Goal: Task Accomplishment & Management: Complete application form

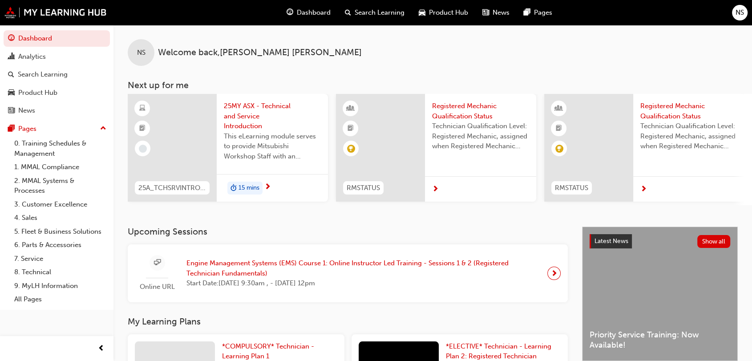
click at [552, 277] on span "next-icon" at bounding box center [554, 273] width 7 height 12
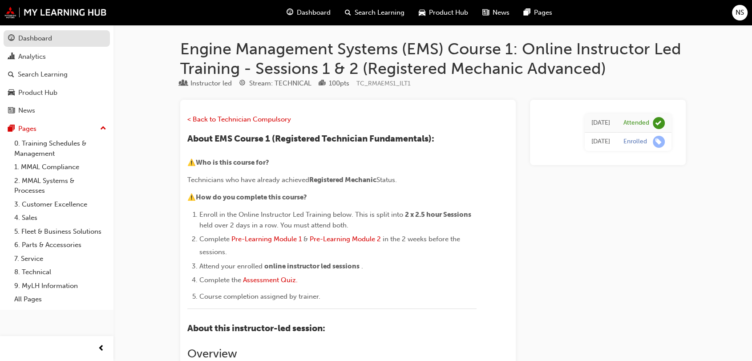
click at [32, 38] on div "Dashboard" at bounding box center [35, 38] width 34 height 10
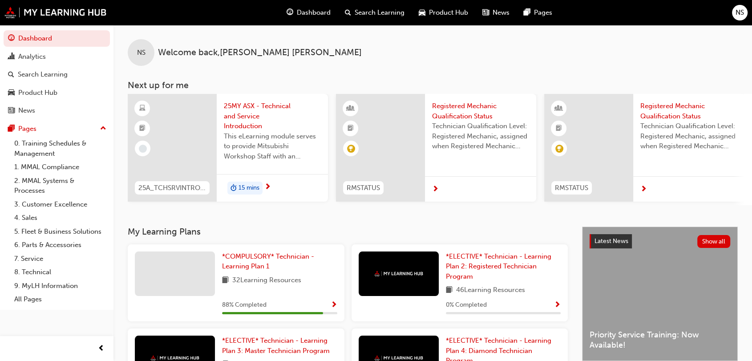
click at [263, 276] on div "*COMPULSORY* Technician - Learning Plan 1 32 Learning Resources 88 % Completed" at bounding box center [279, 282] width 115 height 63
click at [332, 306] on span "Show Progress" at bounding box center [334, 305] width 7 height 8
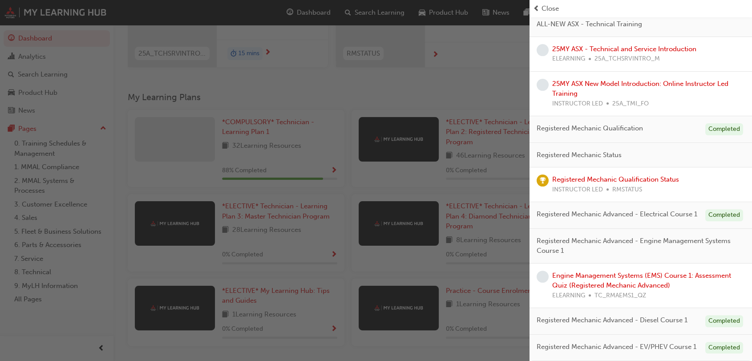
scroll to position [171, 0]
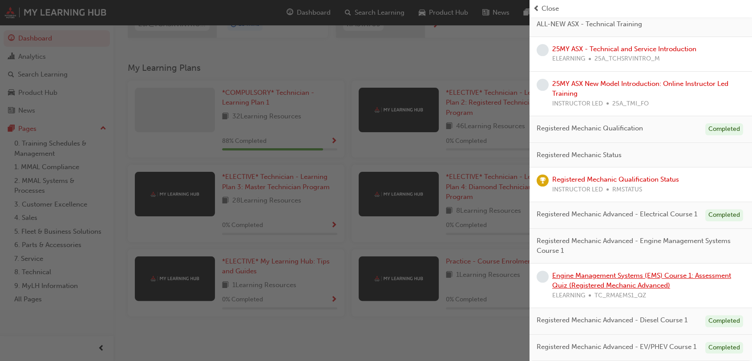
click at [619, 275] on link "Engine Management Systems (EMS) Course 1: Assessment Quiz (Registered Mechanic …" at bounding box center [641, 280] width 179 height 18
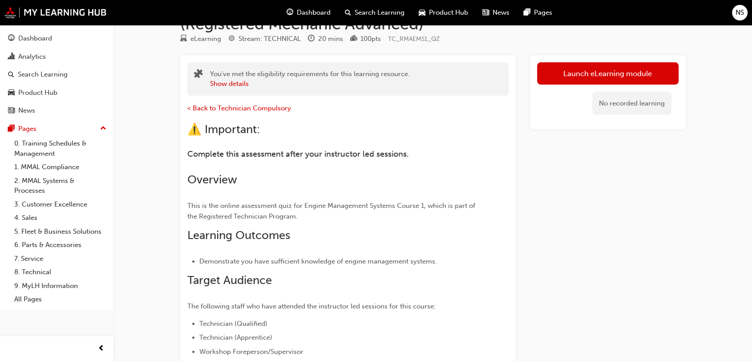
scroll to position [45, 0]
click at [603, 69] on link "Launch eLearning module" at bounding box center [607, 72] width 141 height 22
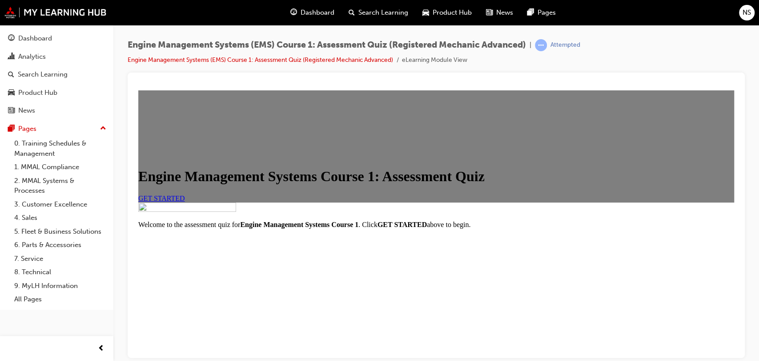
click at [185, 202] on span "GET STARTED" at bounding box center [161, 198] width 47 height 8
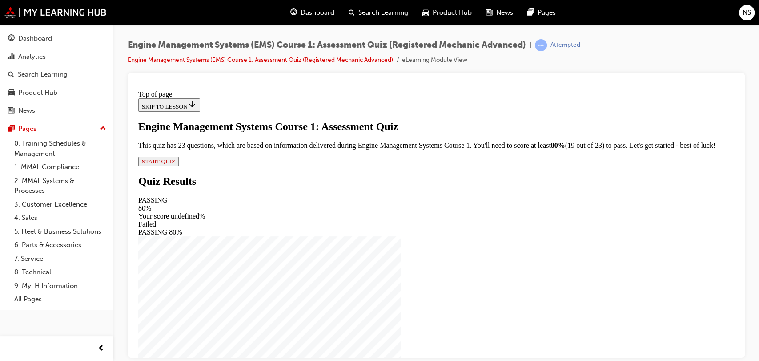
scroll to position [40, 0]
click at [179, 166] on button "START QUIZ" at bounding box center [158, 161] width 40 height 10
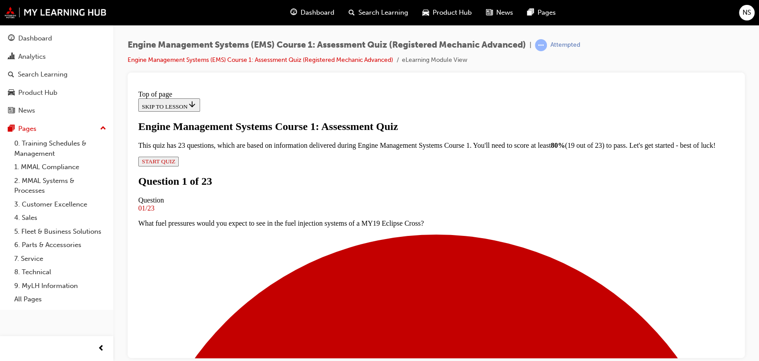
scroll to position [133, 0]
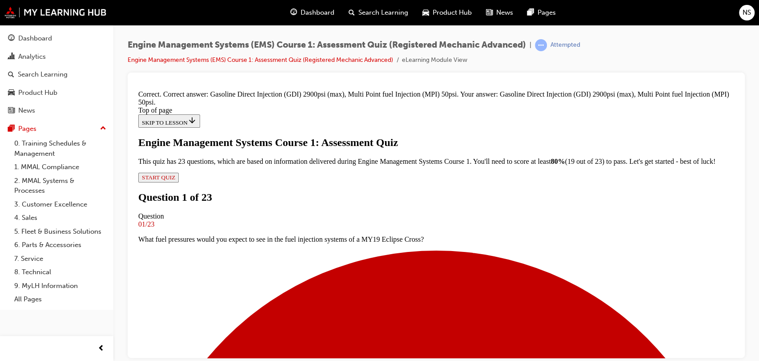
scroll to position [221, 0]
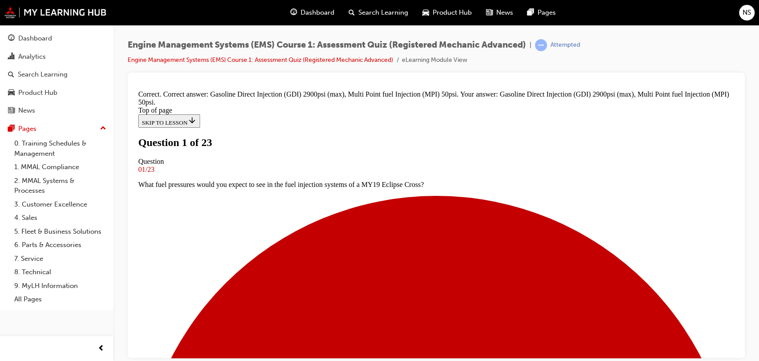
scroll to position [114, 0]
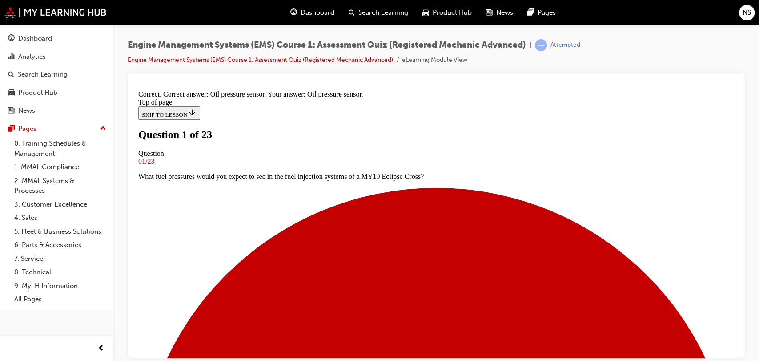
scroll to position [185, 0]
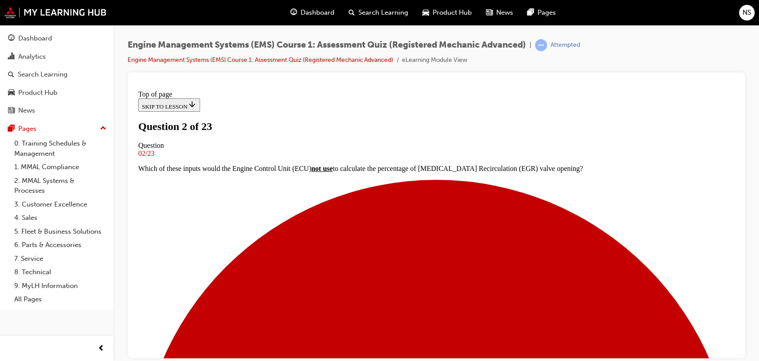
scroll to position [76, 0]
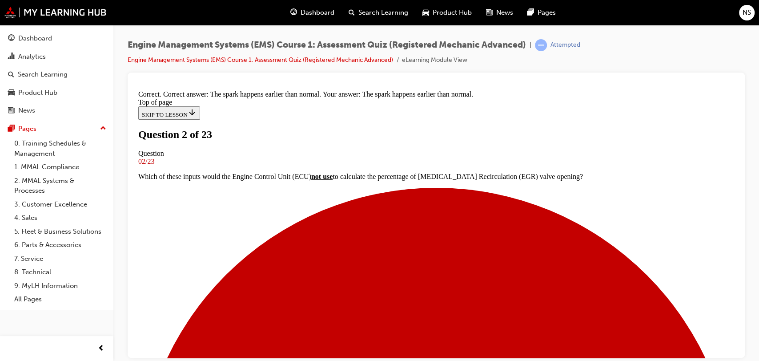
scroll to position [158, 0]
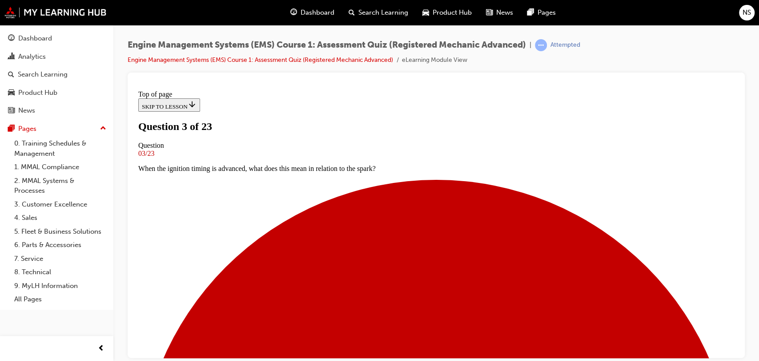
scroll to position [61, 0]
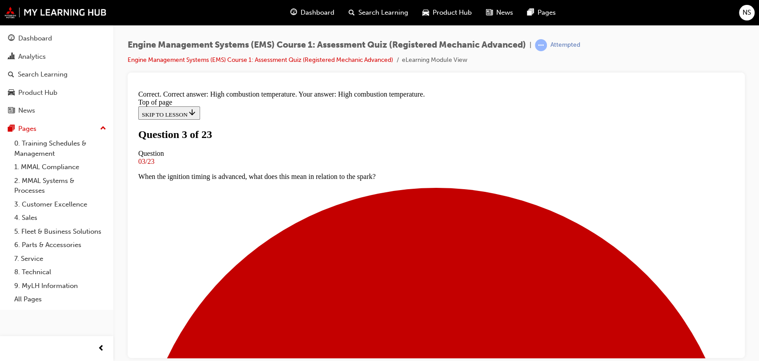
scroll to position [170, 0]
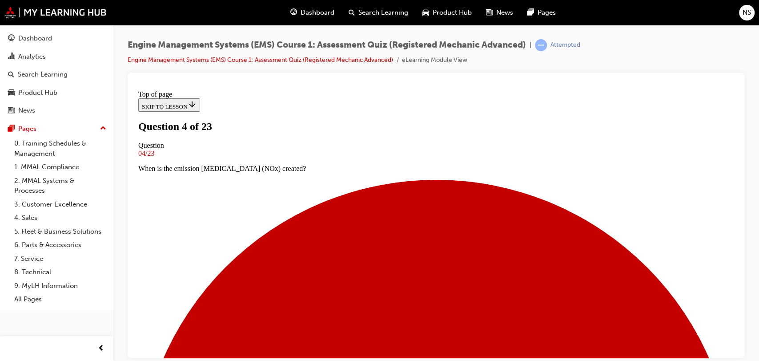
scroll to position [94, 0]
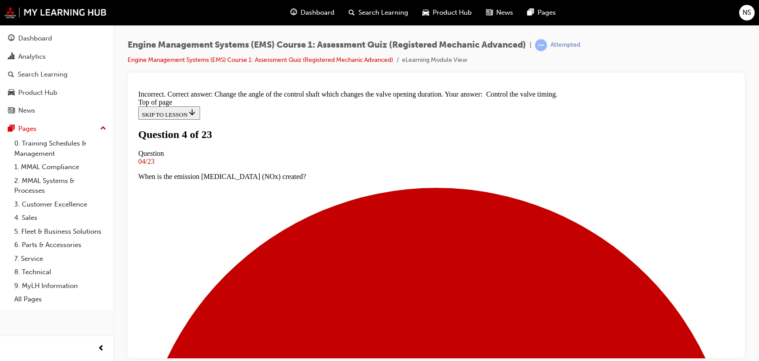
scroll to position [158, 0]
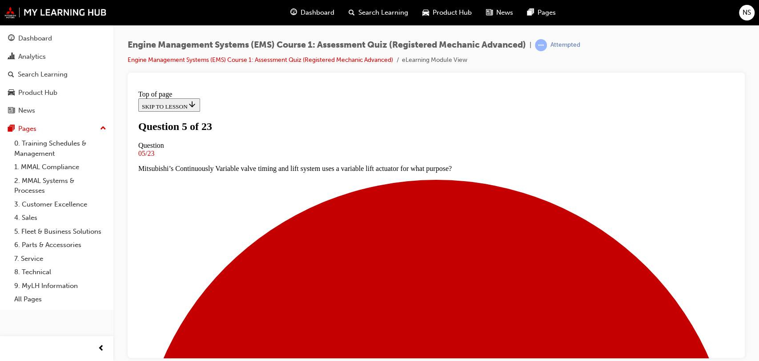
scroll to position [125, 0]
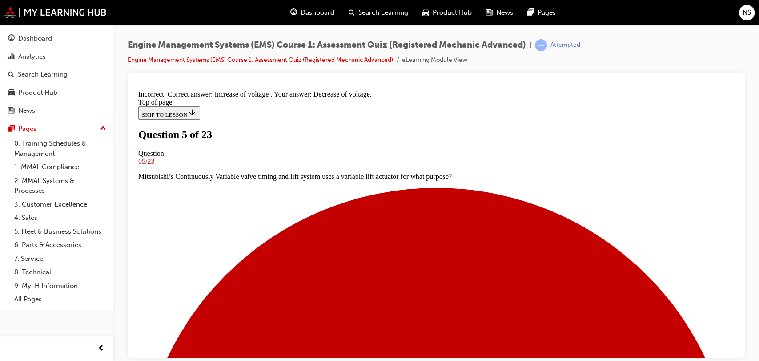
scroll to position [230, 0]
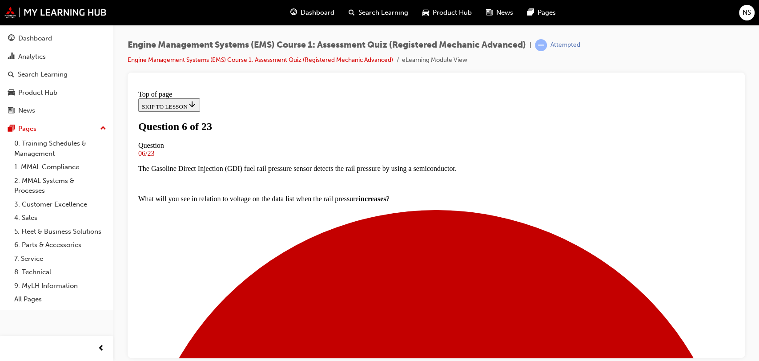
scroll to position [67, 0]
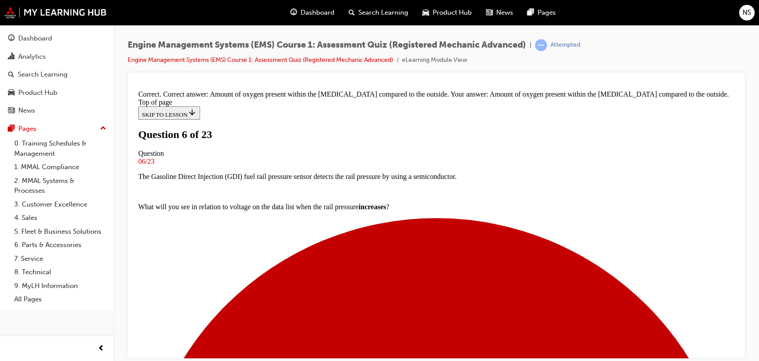
scroll to position [167, 0]
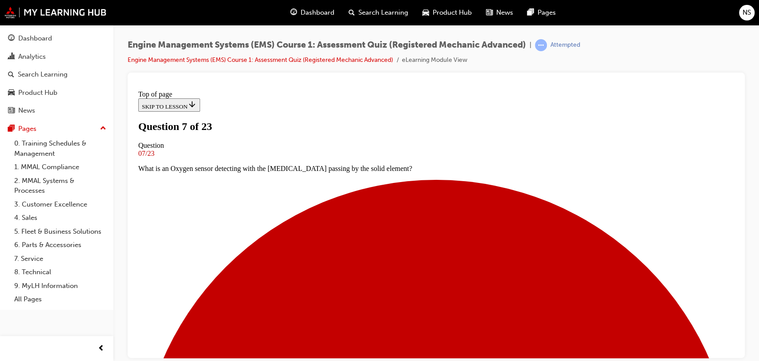
scroll to position [57, 0]
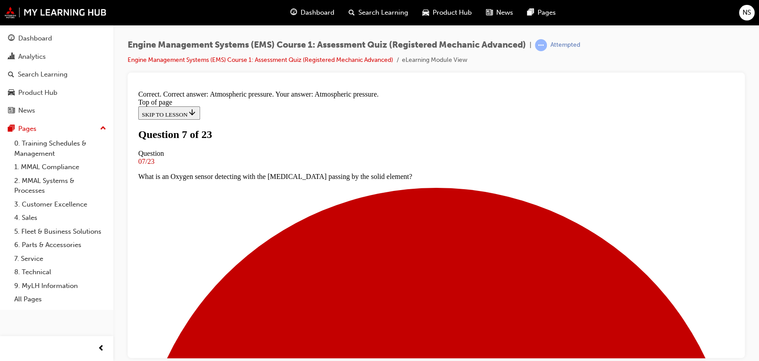
scroll to position [149, 0]
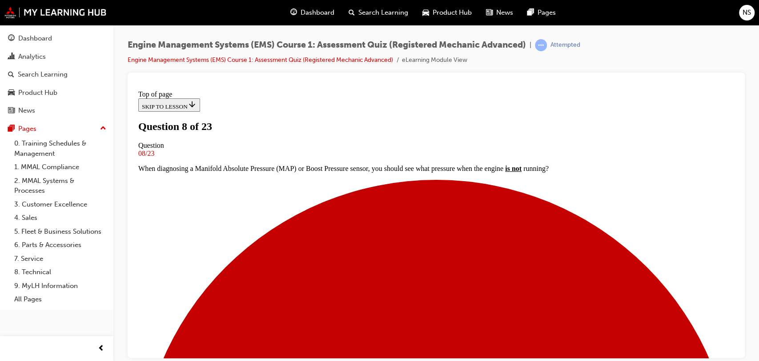
scroll to position [98, 0]
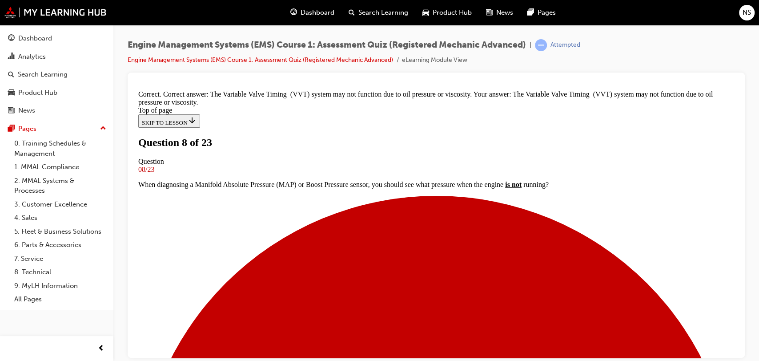
scroll to position [176, 0]
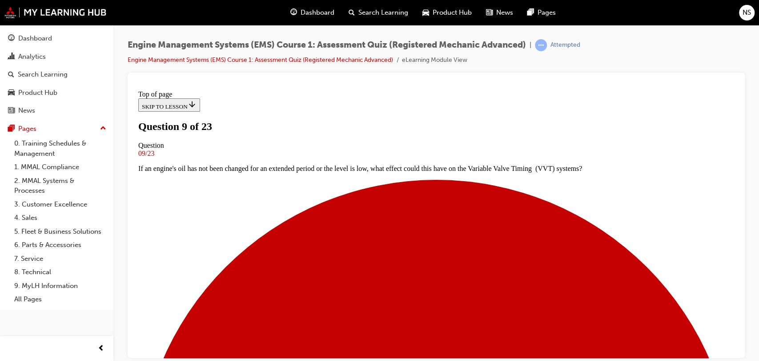
scroll to position [84, 0]
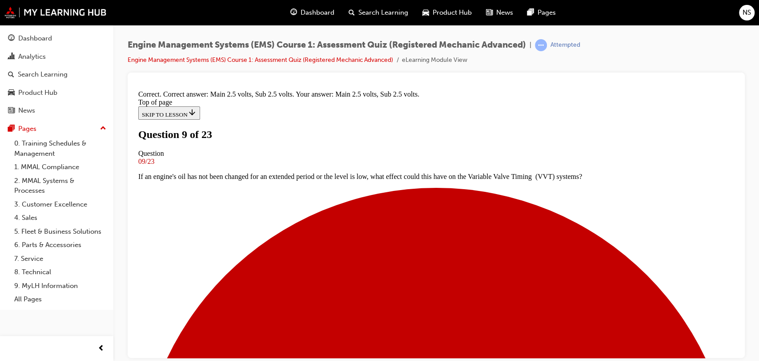
scroll to position [185, 0]
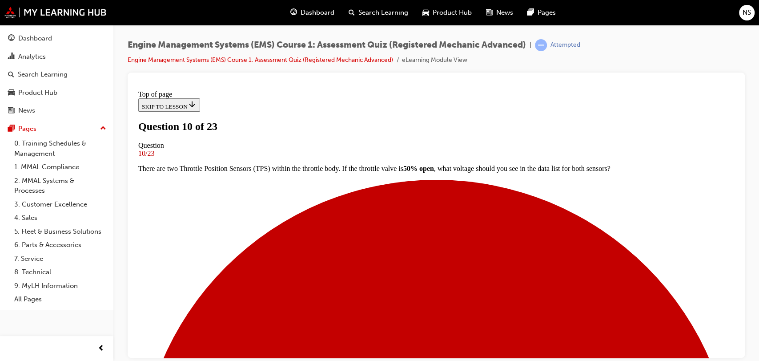
scroll to position [53, 0]
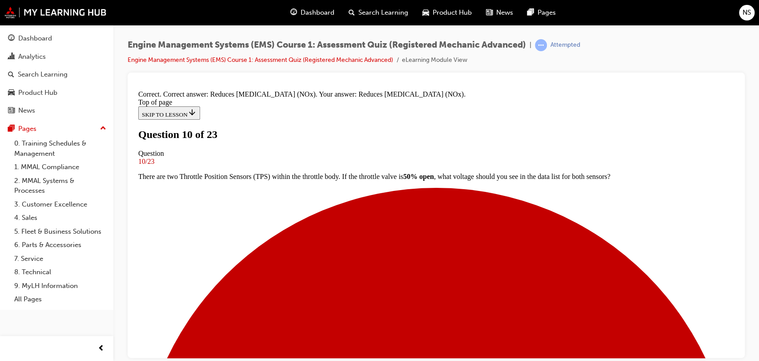
scroll to position [134, 0]
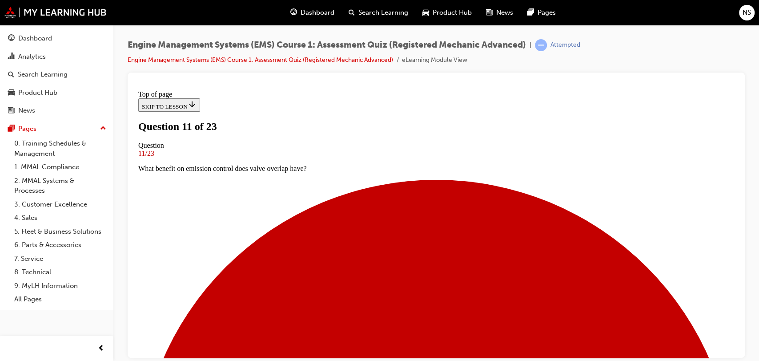
scroll to position [115, 0]
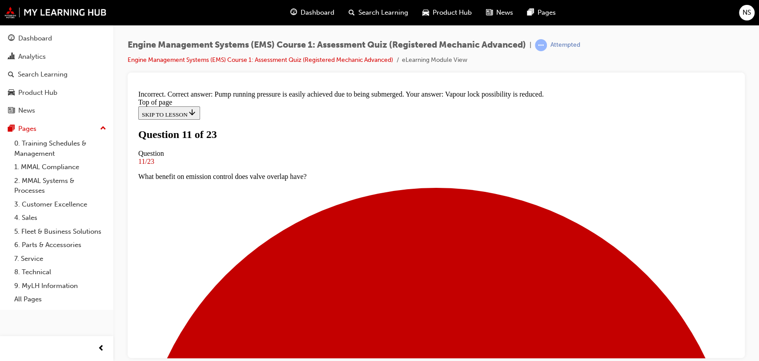
scroll to position [164, 0]
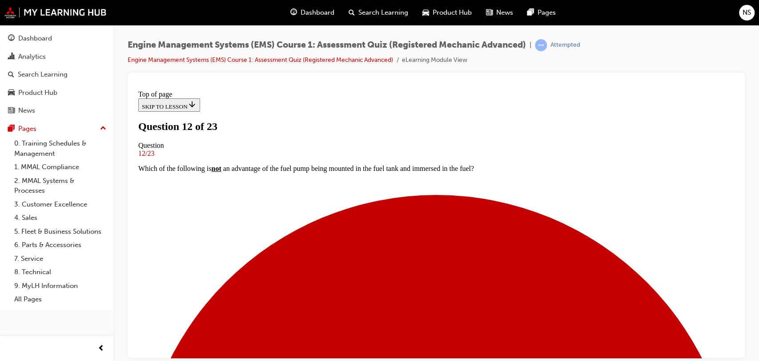
scroll to position [76, 0]
click at [426, 358] on div "Engine Management Systems (EMS) Course 1: Assessment Quiz (Registered Mechanic …" at bounding box center [379, 180] width 759 height 361
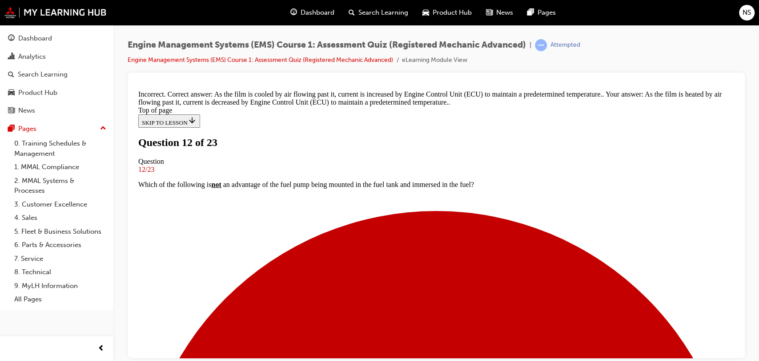
scroll to position [178, 0]
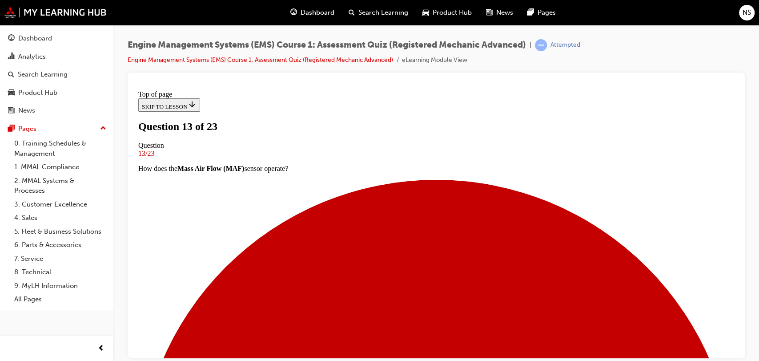
scroll to position [79, 0]
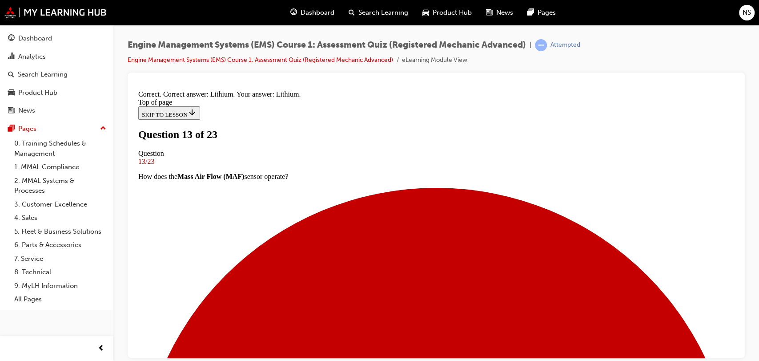
scroll to position [170, 0]
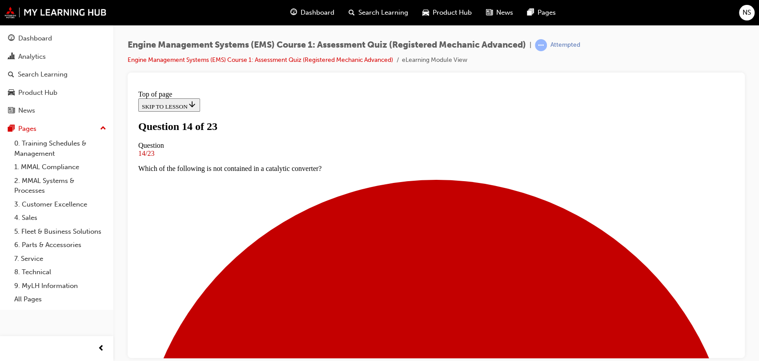
scroll to position [78, 0]
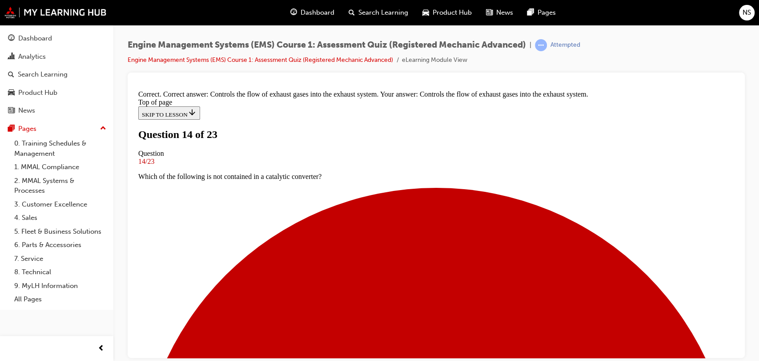
scroll to position [194, 0]
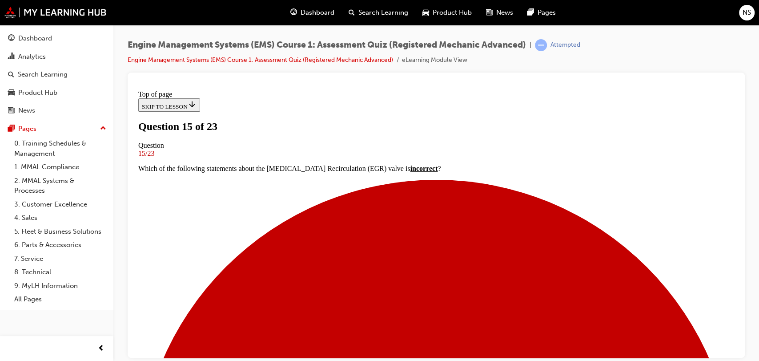
scroll to position [96, 0]
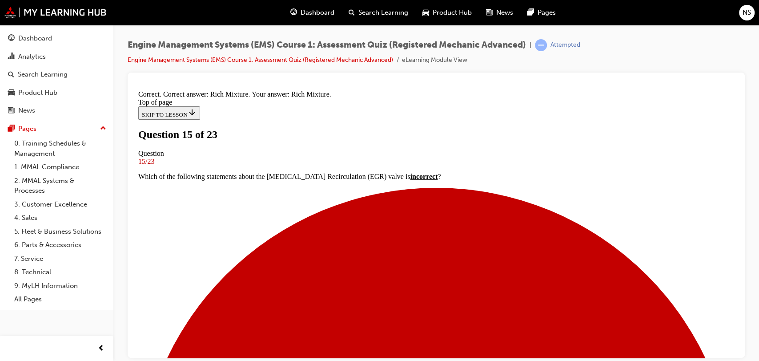
scroll to position [180, 0]
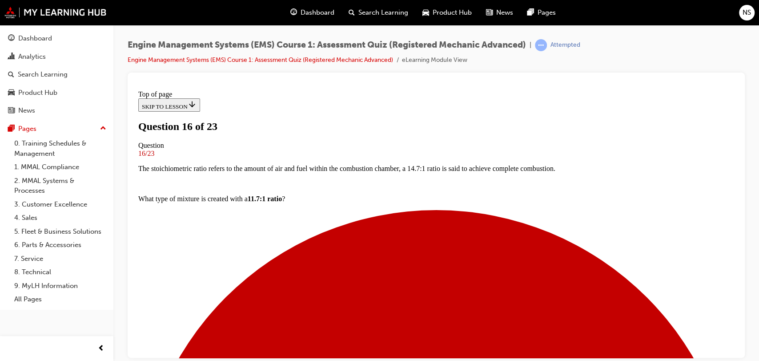
scroll to position [77, 0]
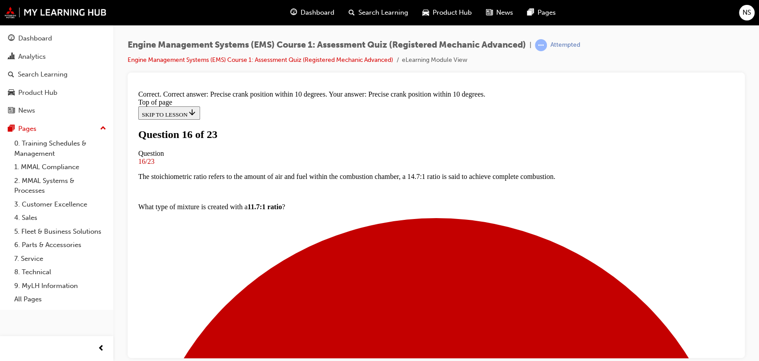
scroll to position [149, 0]
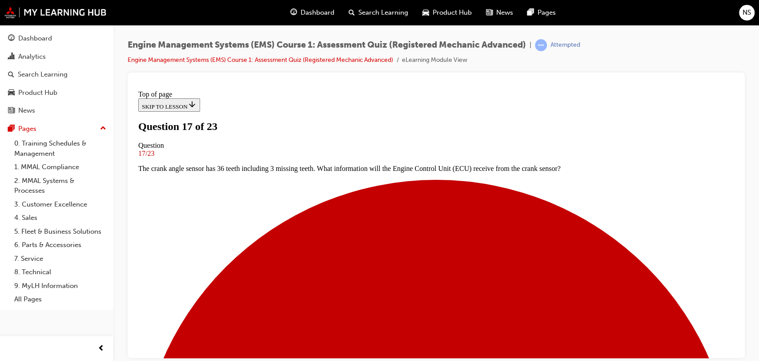
scroll to position [117, 0]
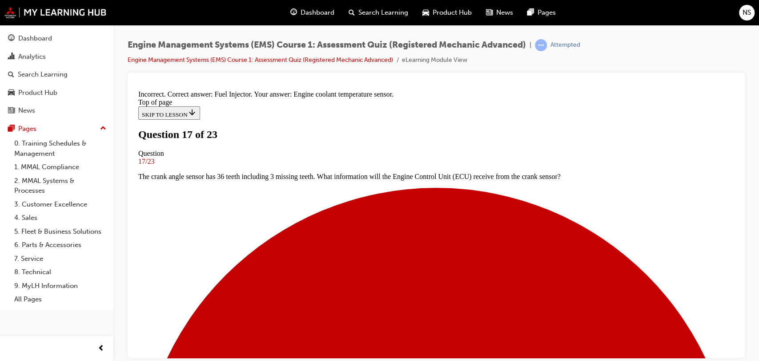
scroll to position [184, 0]
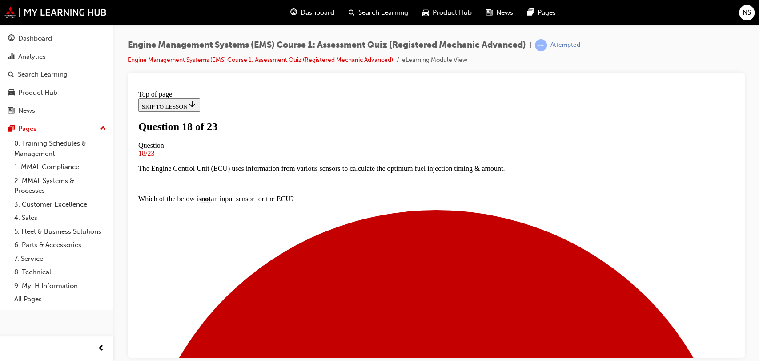
scroll to position [115, 0]
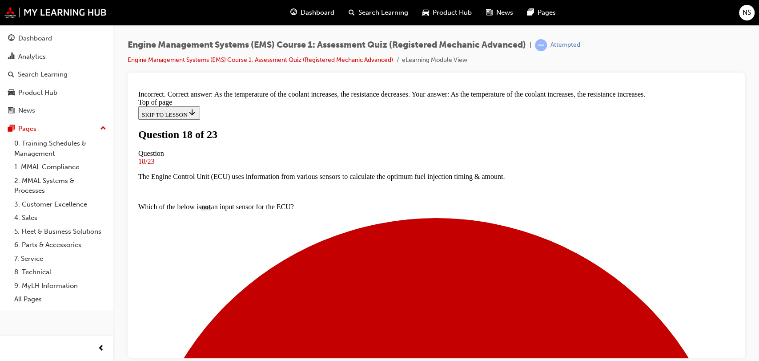
scroll to position [203, 0]
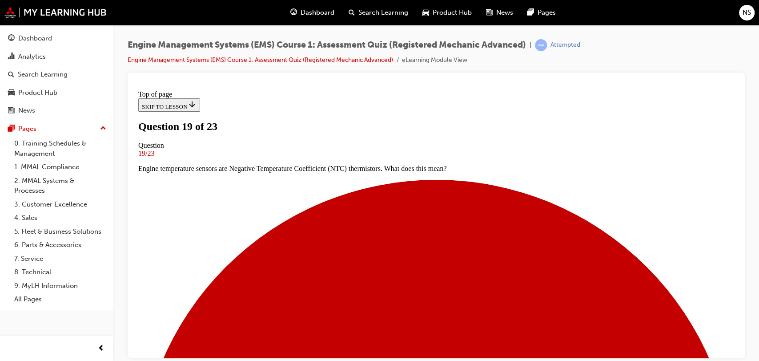
scroll to position [73, 0]
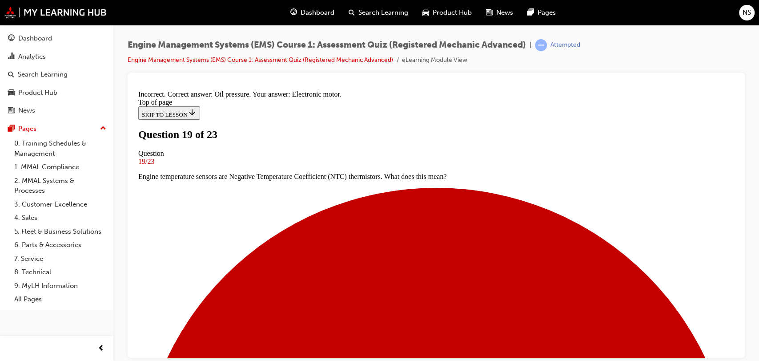
scroll to position [164, 0]
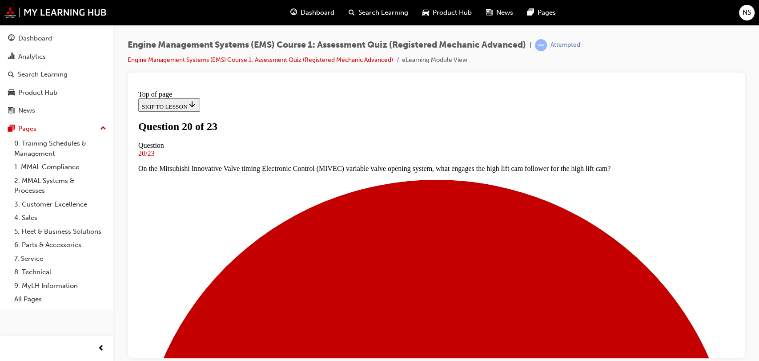
scroll to position [70, 0]
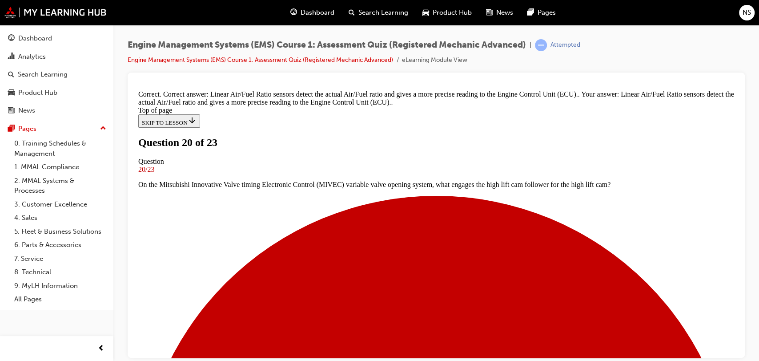
scroll to position [167, 0]
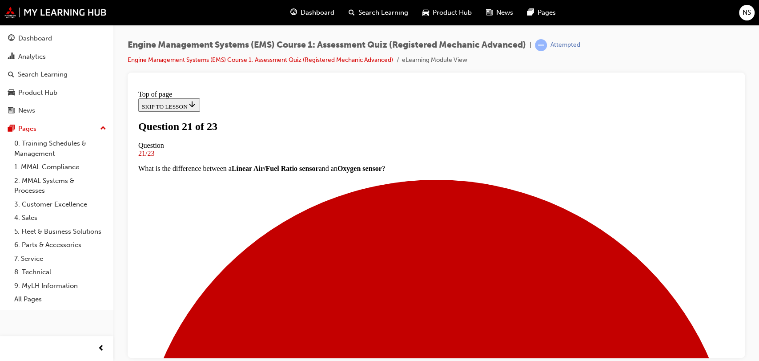
scroll to position [50, 0]
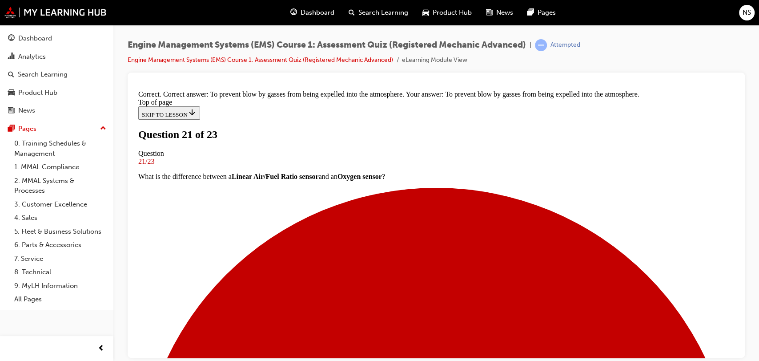
scroll to position [178, 0]
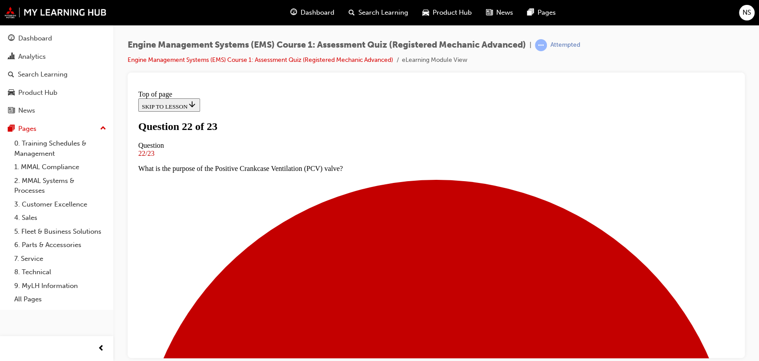
scroll to position [64, 0]
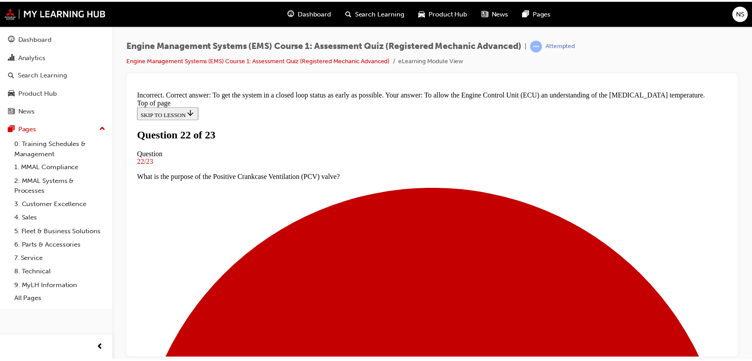
scroll to position [144, 0]
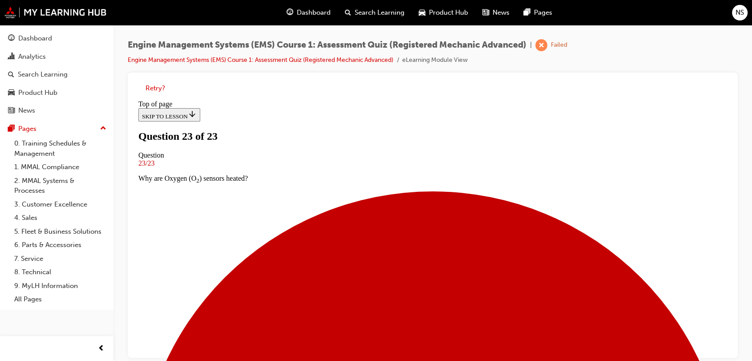
scroll to position [7, 0]
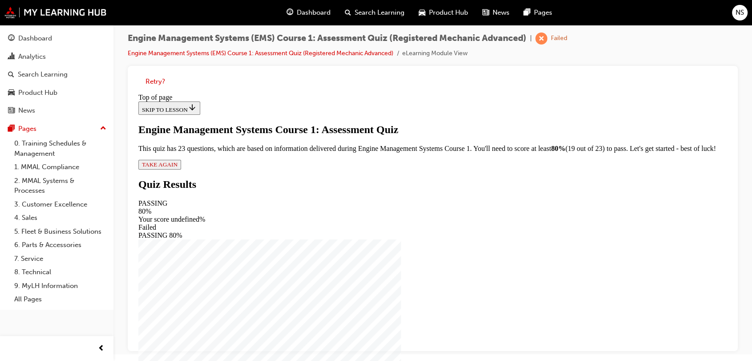
scroll to position [0, 0]
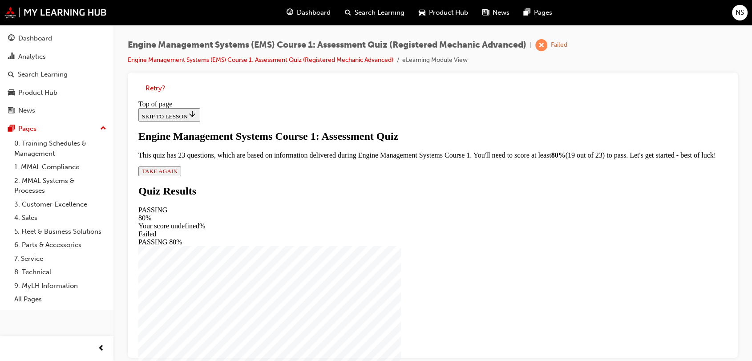
click at [178, 174] on span "TAKE AGAIN" at bounding box center [160, 171] width 36 height 7
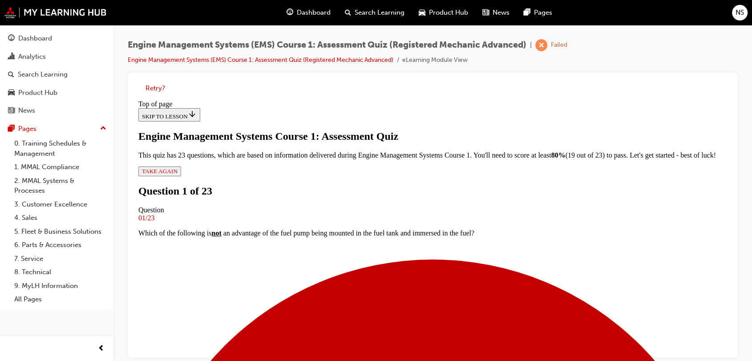
scroll to position [112, 0]
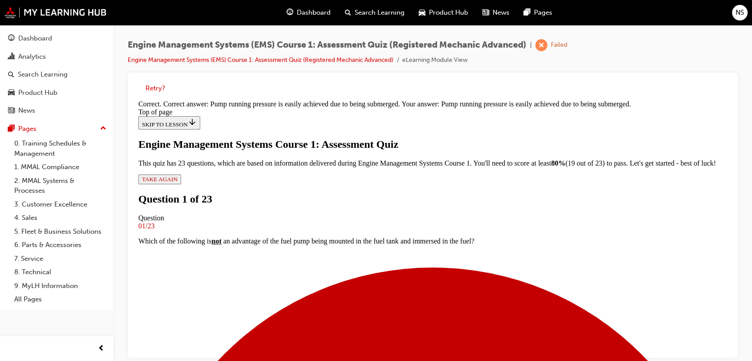
scroll to position [164, 0]
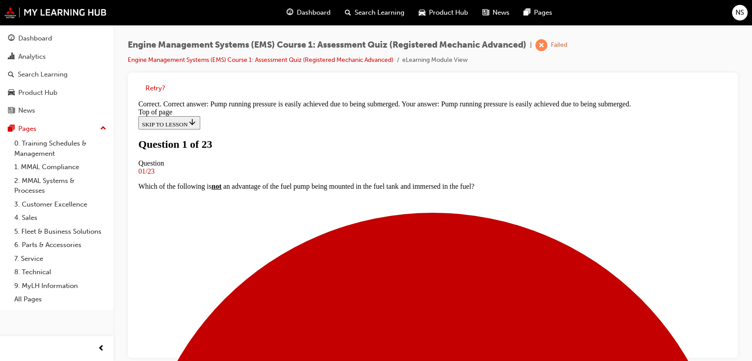
scroll to position [57, 0]
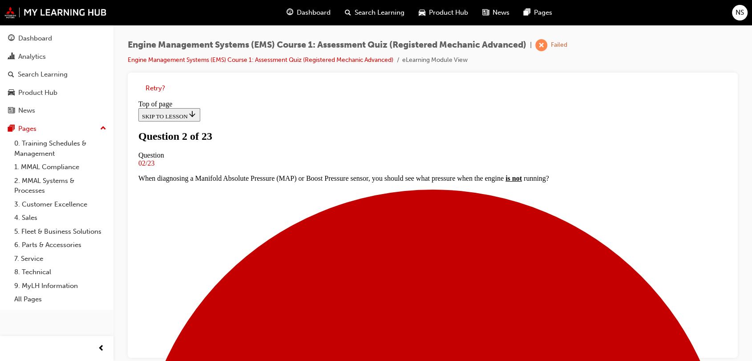
scroll to position [66, 0]
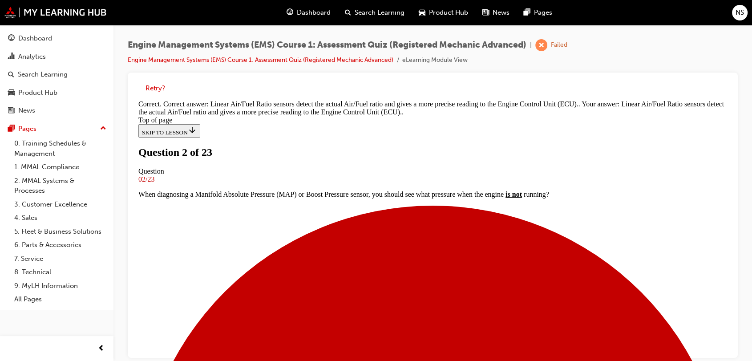
scroll to position [167, 0]
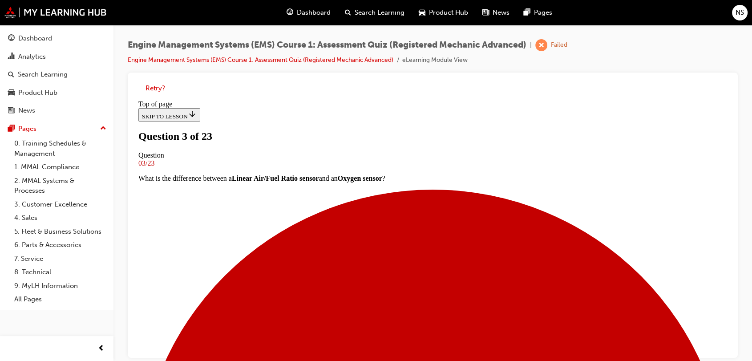
scroll to position [89, 0]
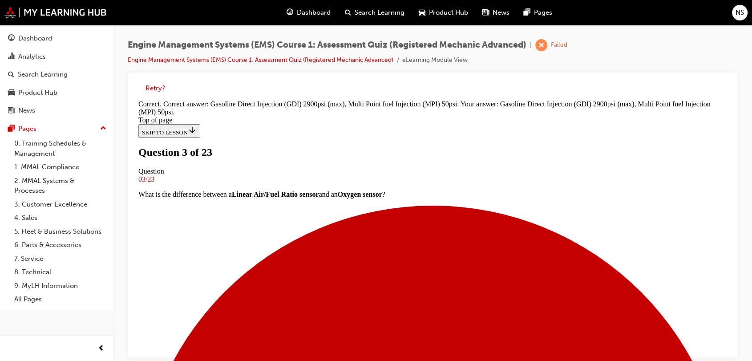
scroll to position [221, 0]
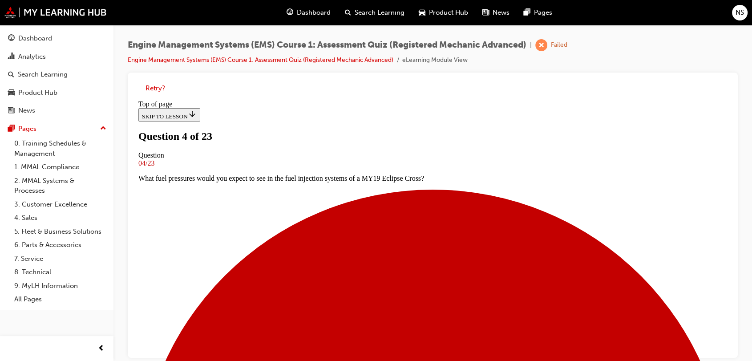
scroll to position [1, 0]
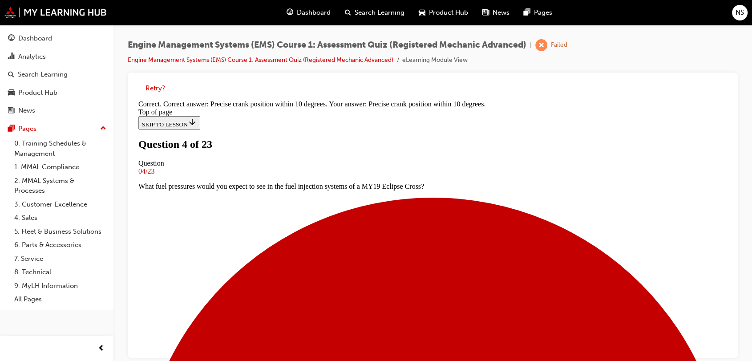
scroll to position [149, 0]
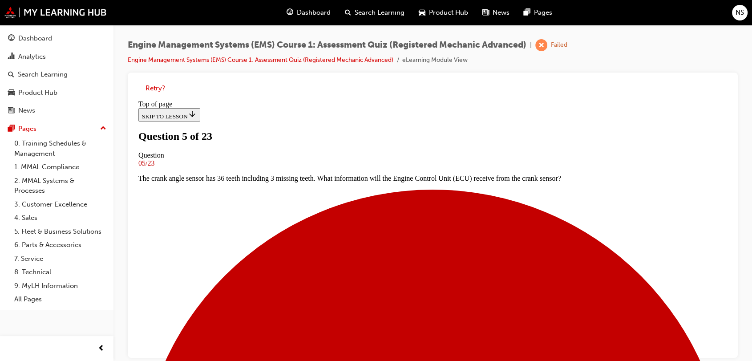
scroll to position [67, 0]
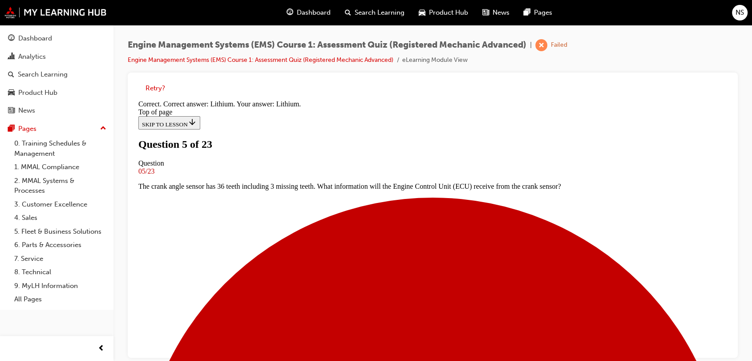
scroll to position [170, 0]
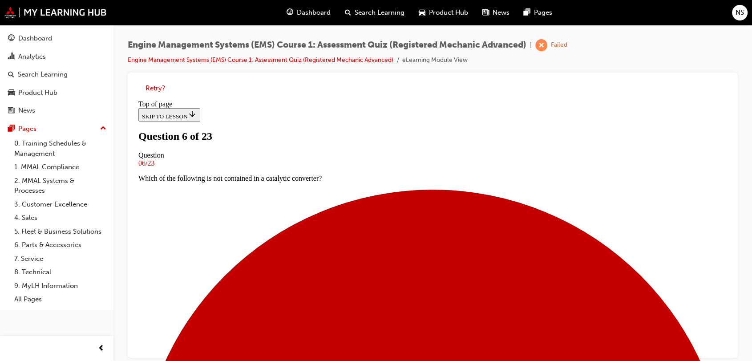
scroll to position [73, 0]
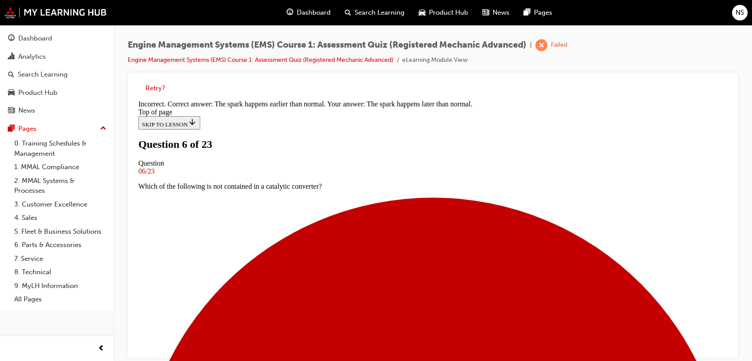
scroll to position [158, 0]
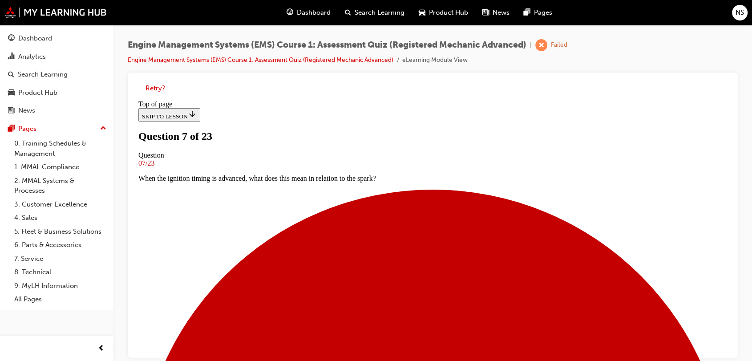
scroll to position [80, 0]
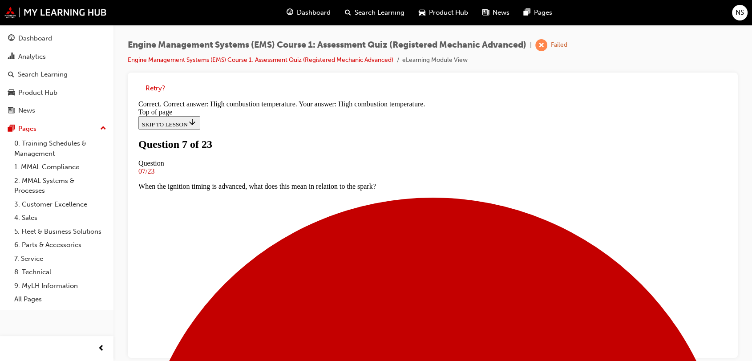
scroll to position [170, 0]
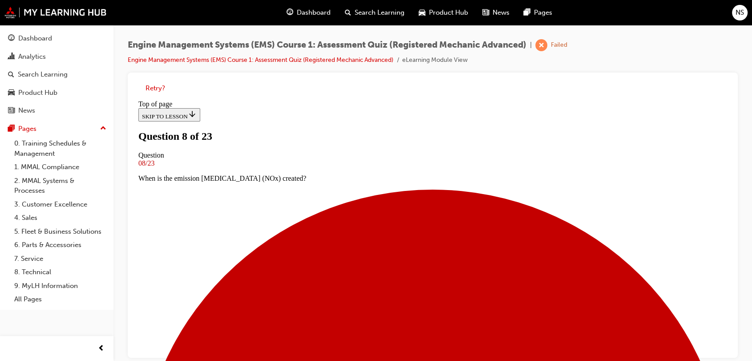
scroll to position [74, 0]
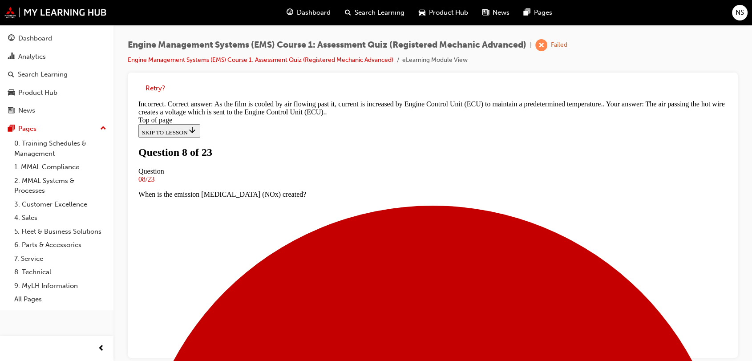
scroll to position [178, 0]
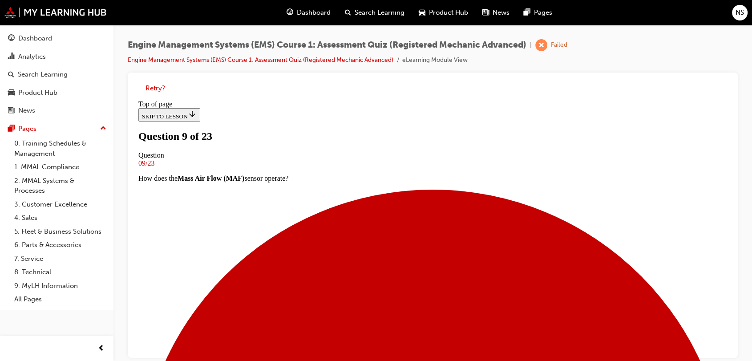
scroll to position [95, 0]
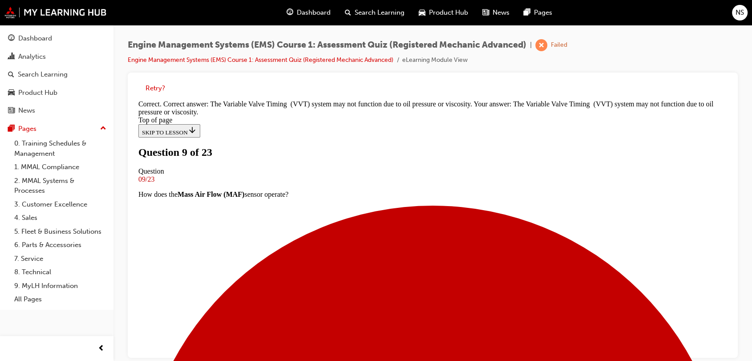
scroll to position [176, 0]
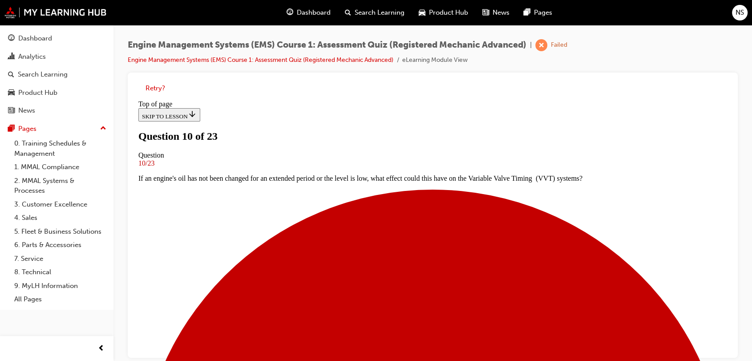
scroll to position [79, 0]
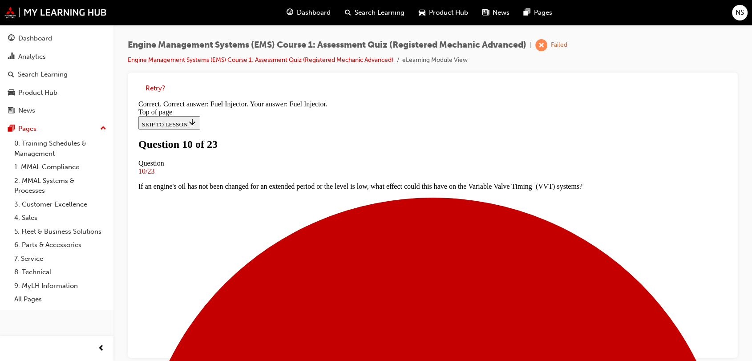
scroll to position [215, 0]
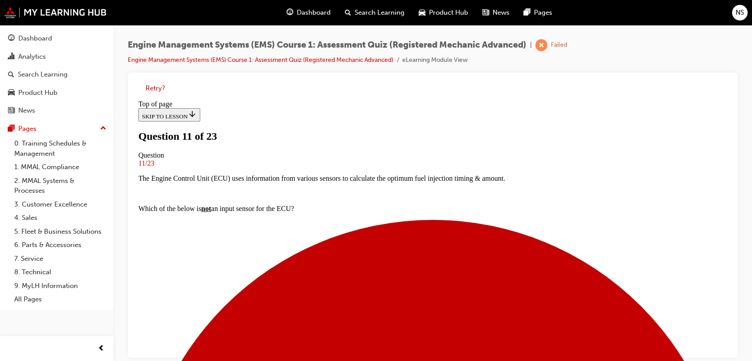
scroll to position [87, 0]
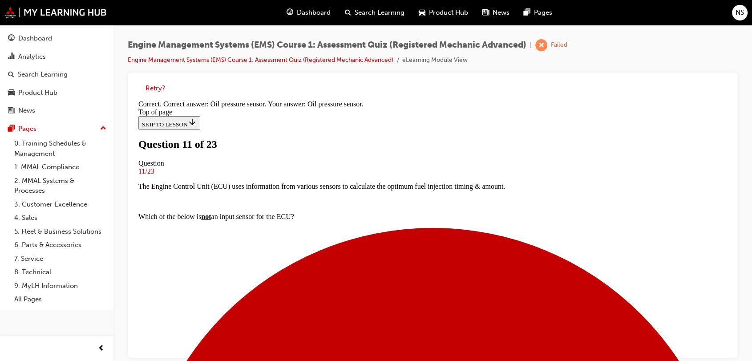
scroll to position [185, 0]
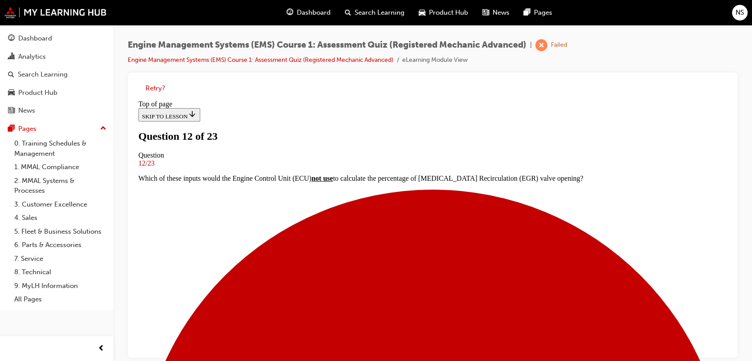
scroll to position [125, 0]
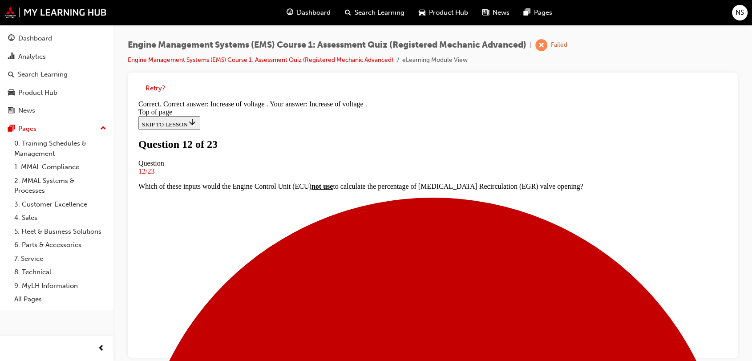
scroll to position [230, 0]
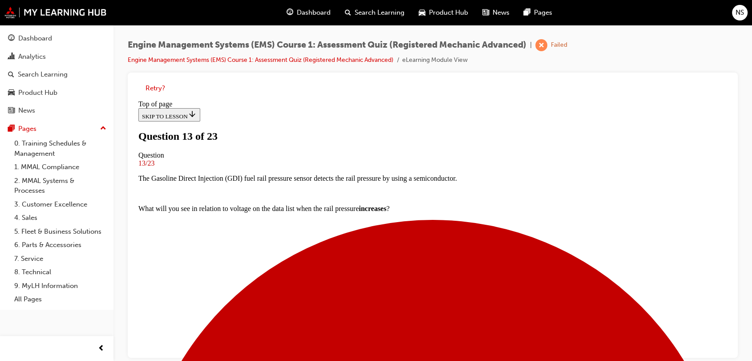
scroll to position [87, 0]
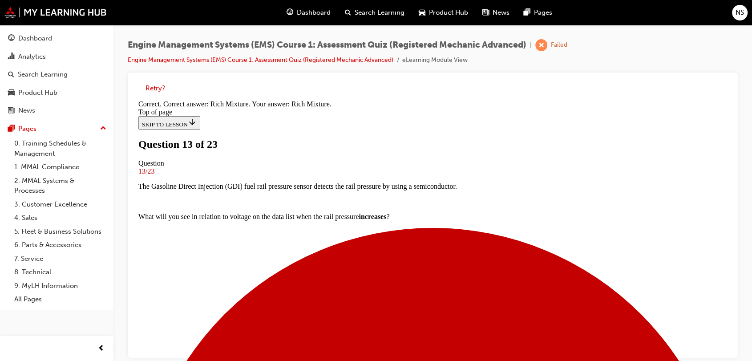
scroll to position [180, 0]
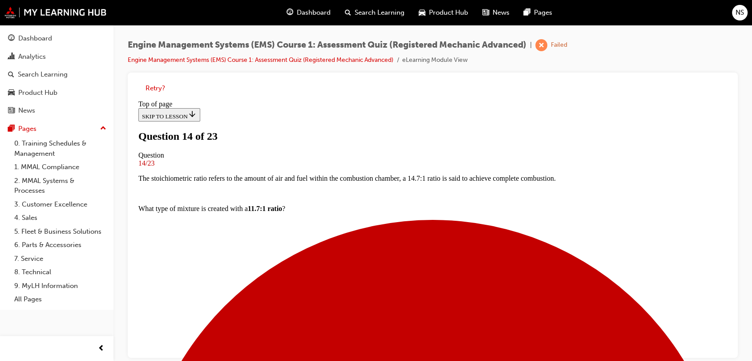
scroll to position [110, 0]
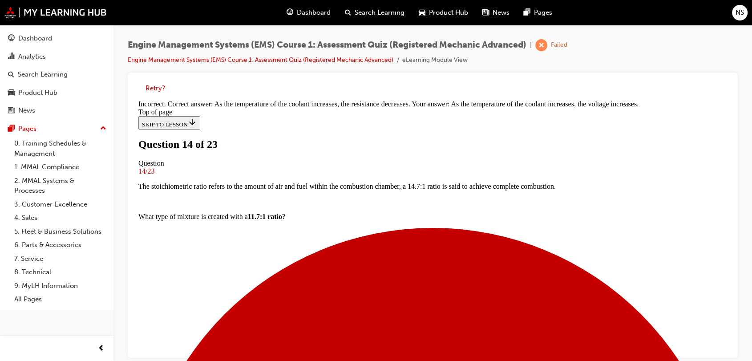
scroll to position [203, 0]
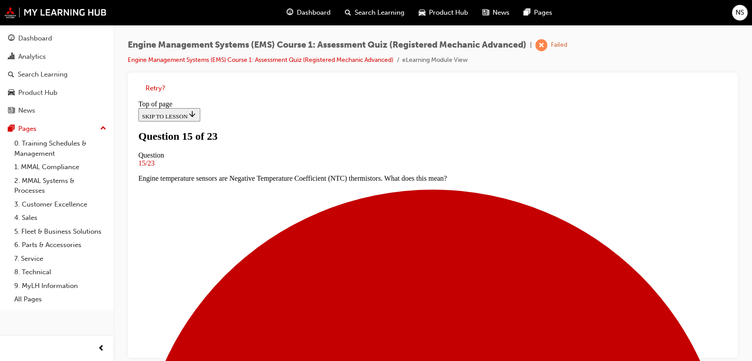
scroll to position [65, 0]
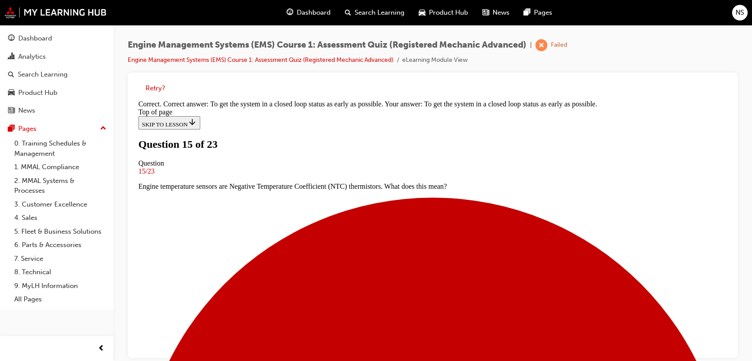
scroll to position [144, 0]
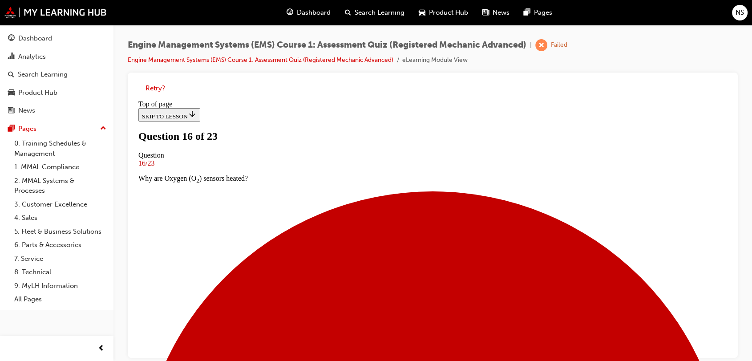
scroll to position [59, 0]
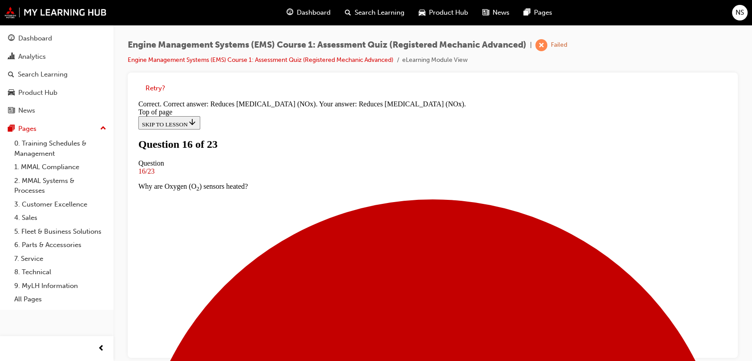
scroll to position [134, 0]
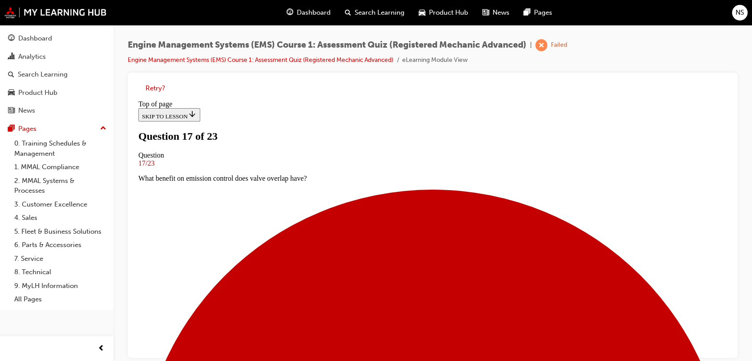
scroll to position [121, 0]
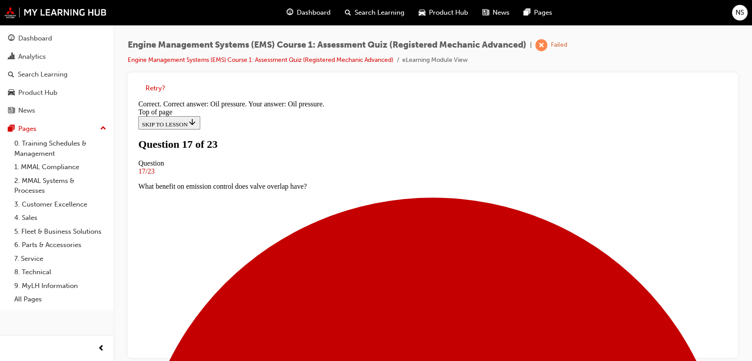
scroll to position [164, 0]
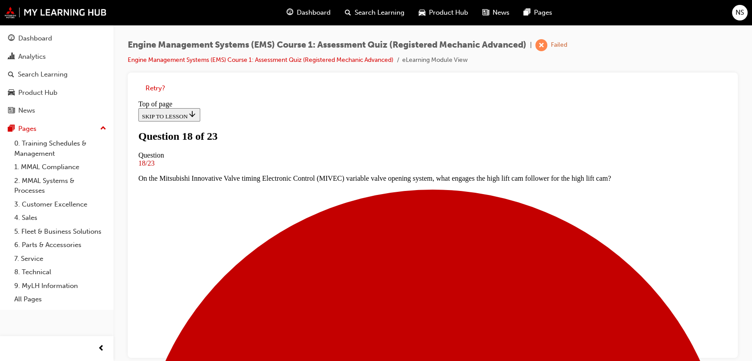
scroll to position [117, 0]
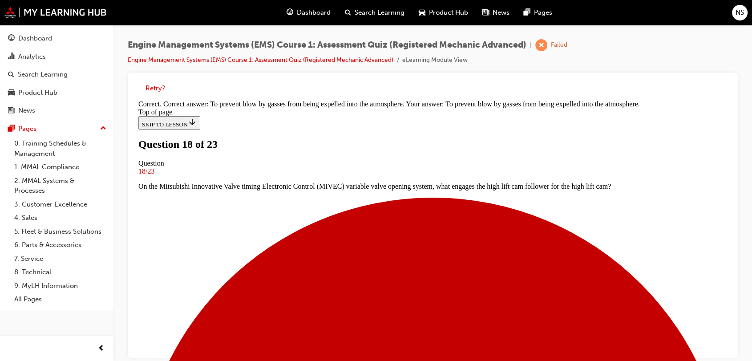
scroll to position [178, 0]
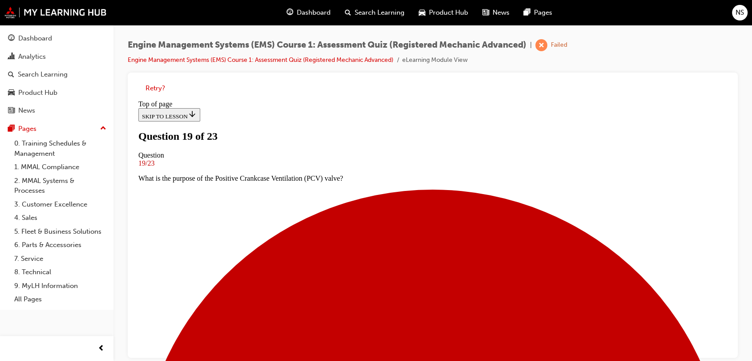
scroll to position [48, 0]
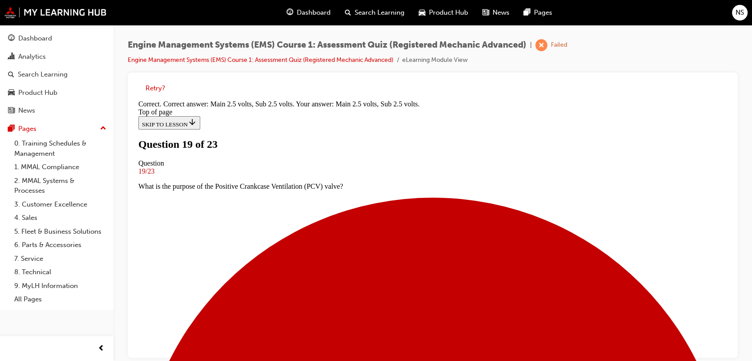
scroll to position [185, 0]
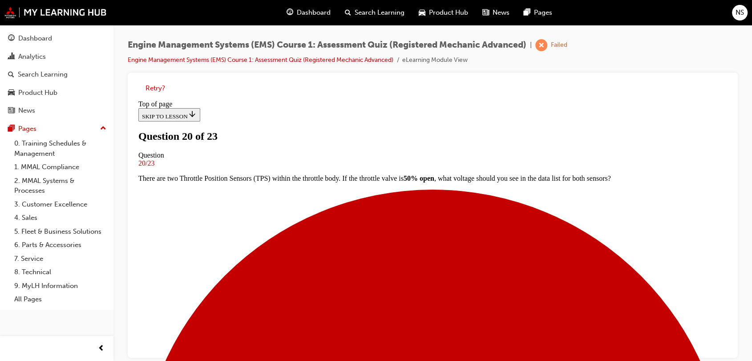
scroll to position [80, 0]
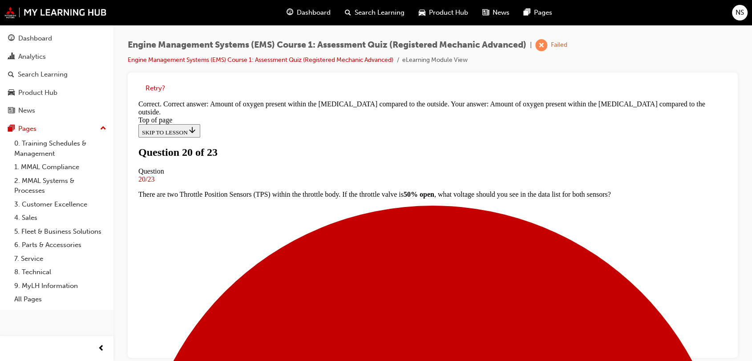
scroll to position [167, 0]
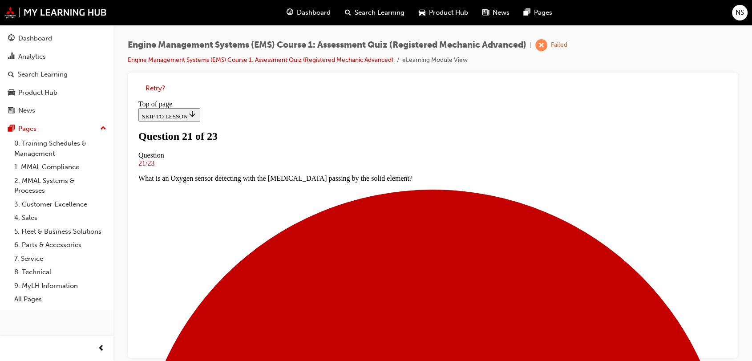
scroll to position [125, 0]
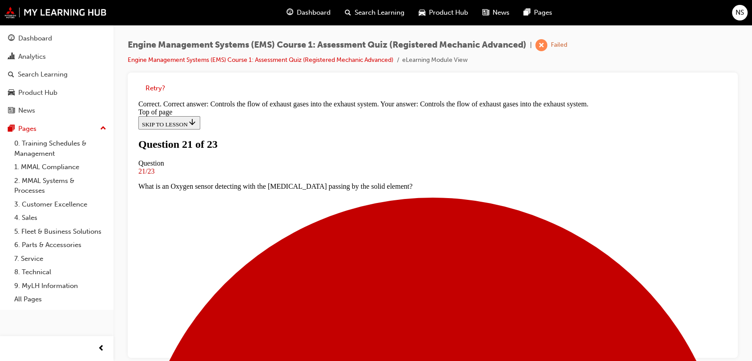
scroll to position [194, 0]
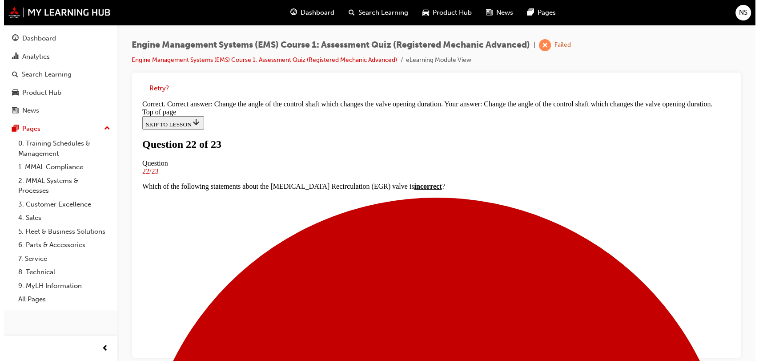
scroll to position [158, 0]
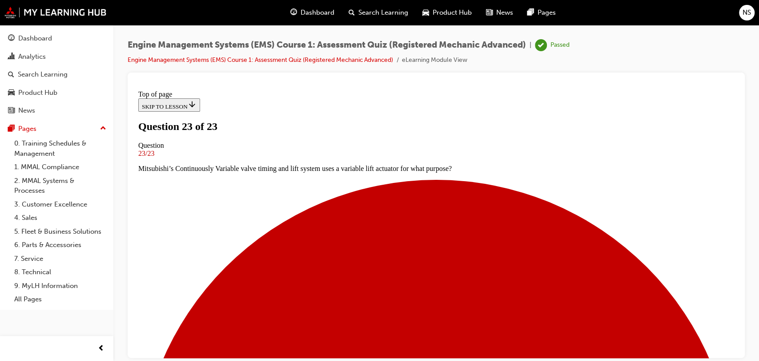
scroll to position [182, 0]
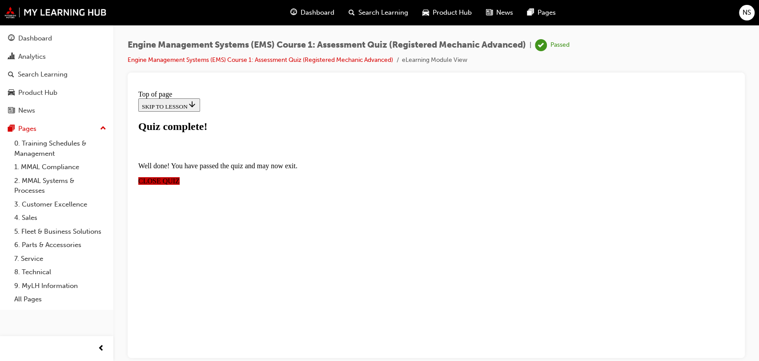
click at [180, 177] on span "CLOSE QUIZ" at bounding box center [158, 181] width 41 height 8
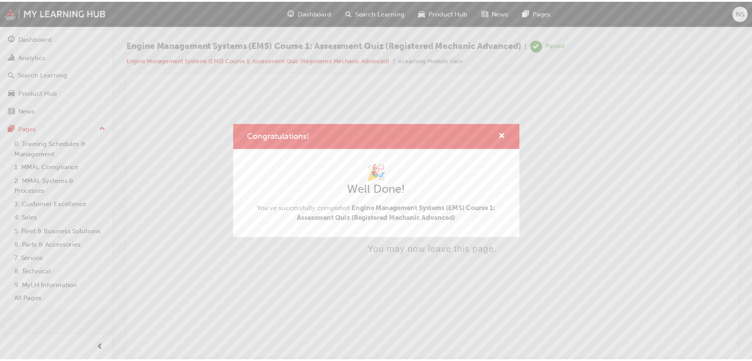
scroll to position [0, 0]
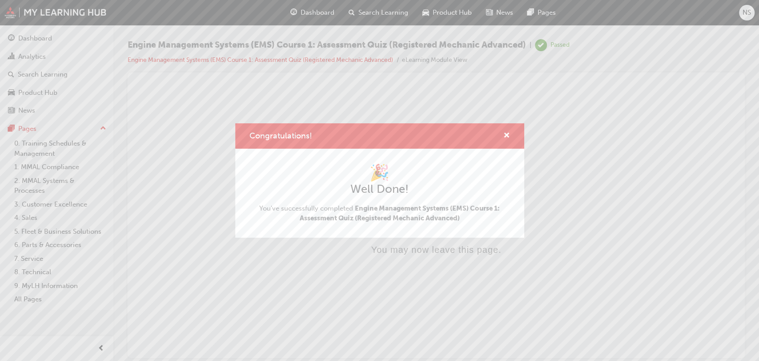
click at [501, 134] on div "Congratulations!" at bounding box center [504, 135] width 14 height 11
click at [508, 134] on span "cross-icon" at bounding box center [507, 136] width 7 height 8
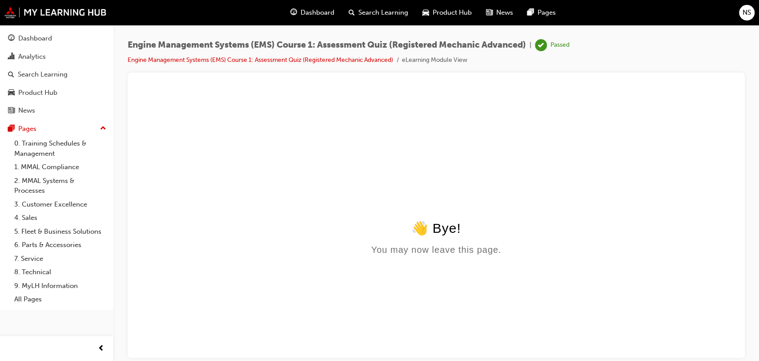
click at [71, 27] on div "Dashboard Analytics Search Learning Product Hub News Pages Pages 0. Training Sc…" at bounding box center [56, 167] width 113 height 285
click at [67, 34] on div "Dashboard" at bounding box center [56, 38] width 97 height 11
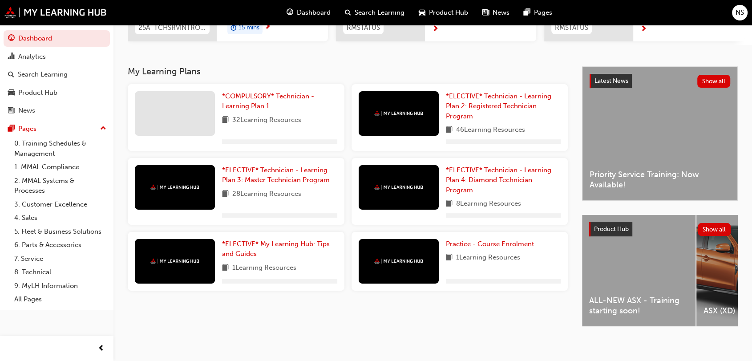
scroll to position [171, 0]
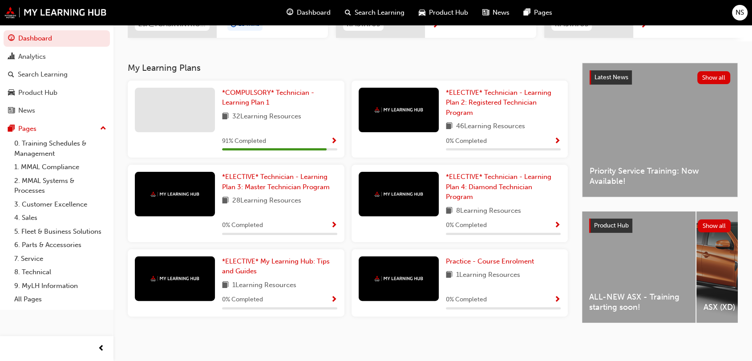
click at [335, 137] on span "Show Progress" at bounding box center [334, 141] width 7 height 8
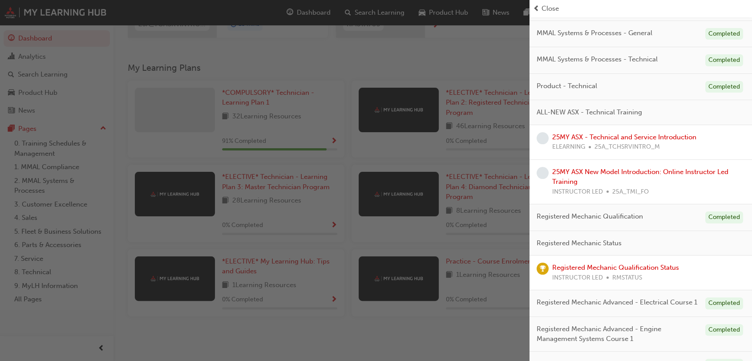
scroll to position [207, 0]
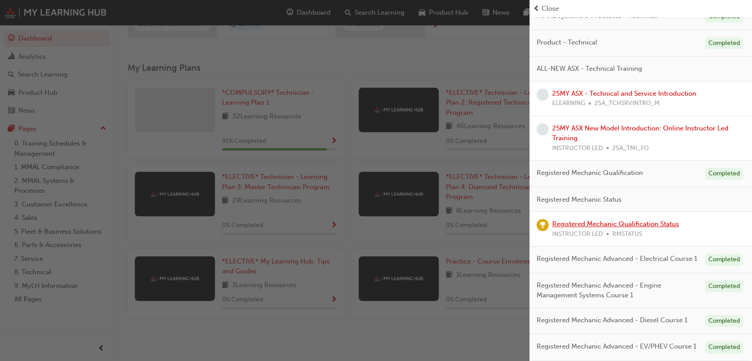
click at [603, 220] on link "Registered Mechanic Qualification Status" at bounding box center [615, 224] width 127 height 8
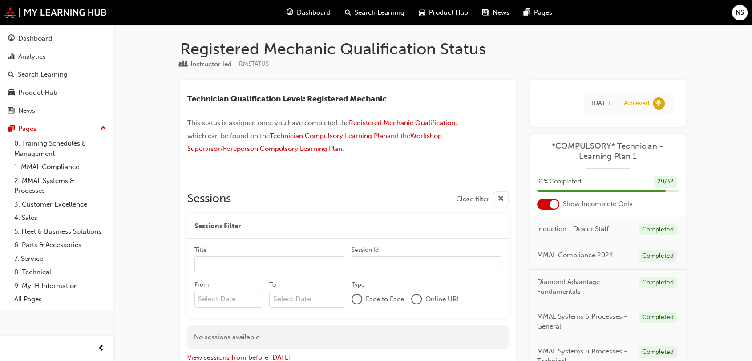
click at [303, 15] on span "Dashboard" at bounding box center [314, 13] width 34 height 10
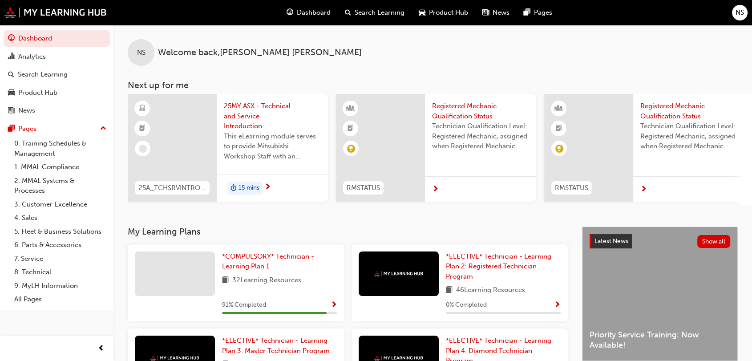
click at [738, 13] on span "NS" at bounding box center [739, 13] width 8 height 10
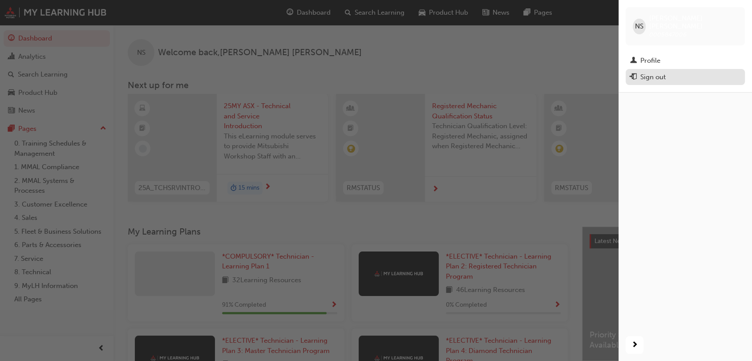
click at [646, 74] on div "Sign out" at bounding box center [685, 77] width 110 height 11
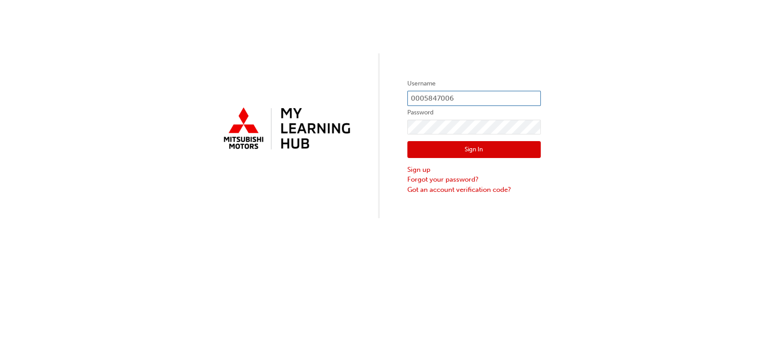
click at [477, 95] on input "0005847006" at bounding box center [474, 98] width 133 height 15
type input "0005586613"
click at [436, 150] on button "Sign In" at bounding box center [474, 149] width 133 height 17
